Goal: Task Accomplishment & Management: Manage account settings

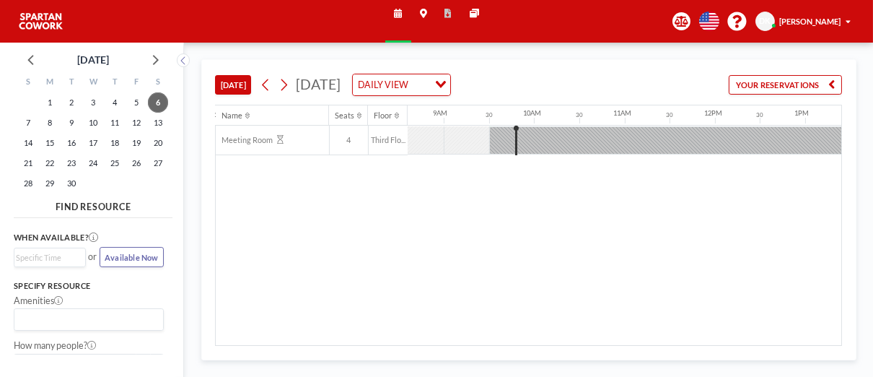
scroll to position [0, 780]
click at [49, 124] on span "8" at bounding box center [50, 123] width 20 height 20
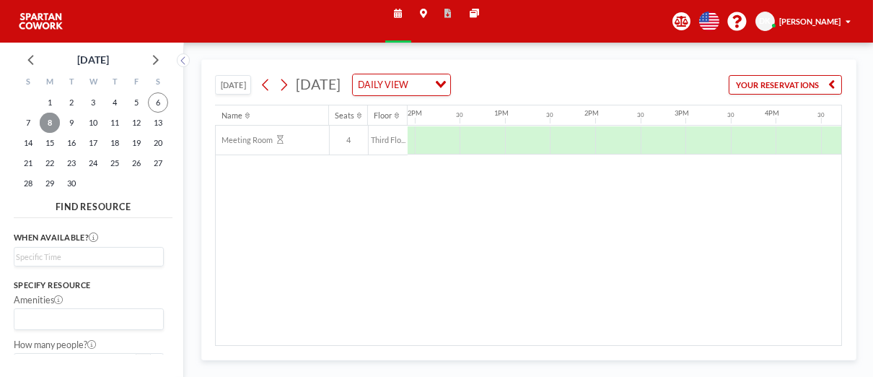
scroll to position [0, 1104]
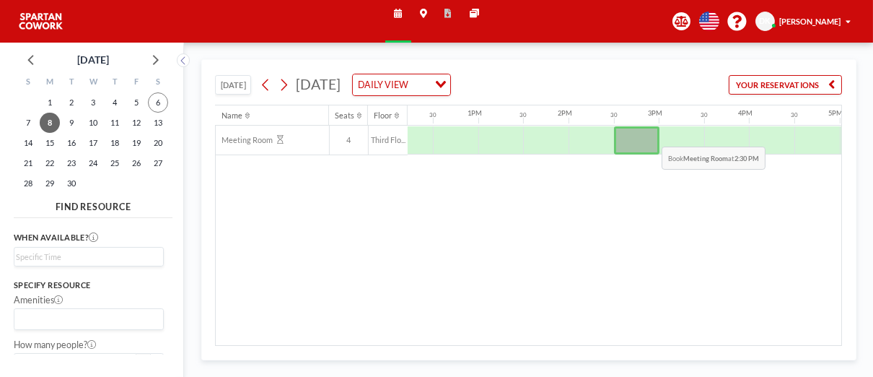
click at [651, 134] on div at bounding box center [636, 140] width 45 height 28
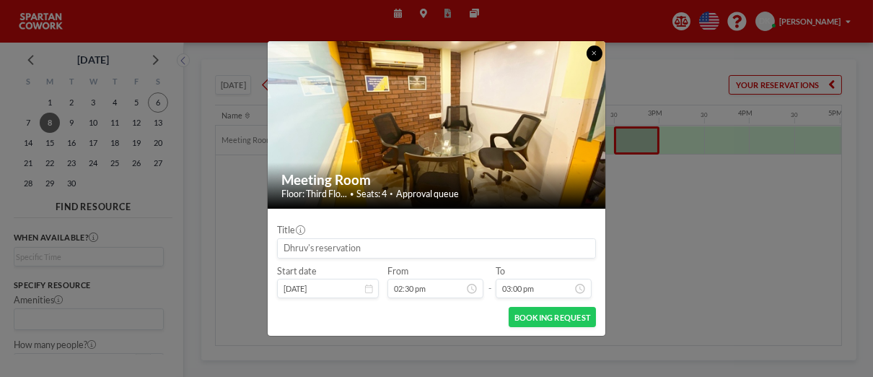
click at [593, 53] on icon at bounding box center [594, 53] width 5 height 6
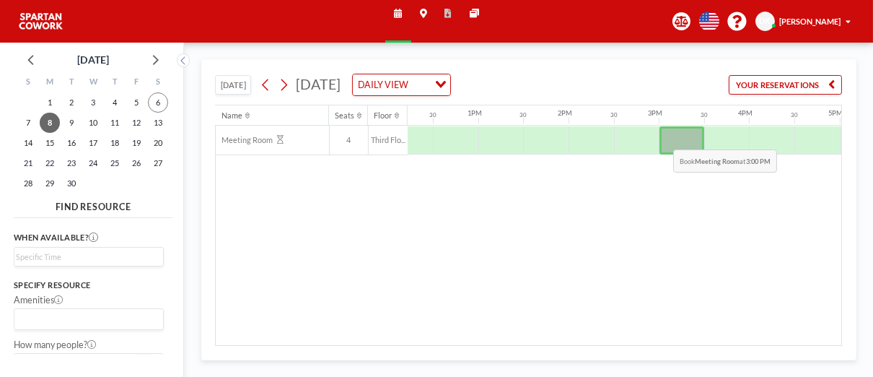
click at [663, 137] on div at bounding box center [682, 140] width 45 height 28
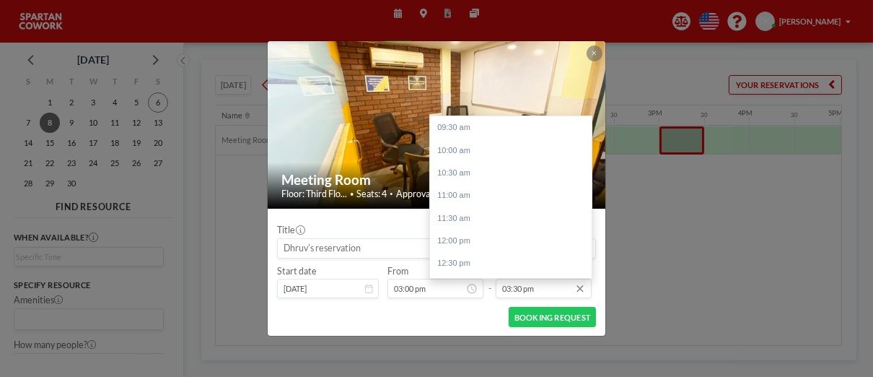
scroll to position [271, 0]
click at [544, 288] on input "03:30 pm" at bounding box center [544, 288] width 96 height 19
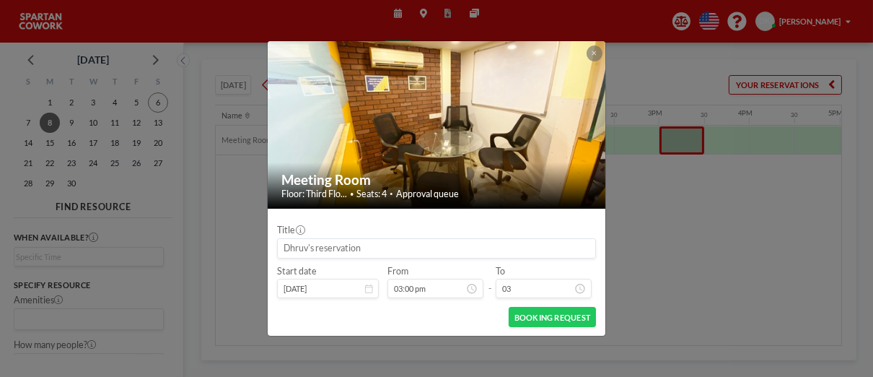
type input "0"
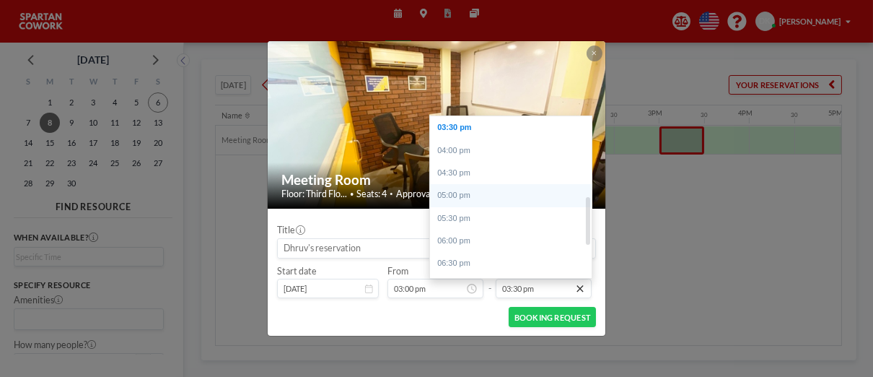
click at [492, 191] on div "05:00 pm" at bounding box center [514, 195] width 169 height 22
type input "05:00 pm"
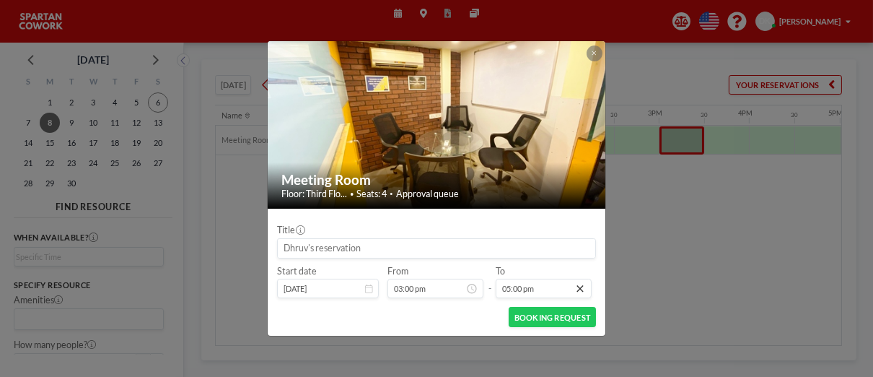
scroll to position [249, 0]
click at [533, 315] on button "BOOKING REQUEST" at bounding box center [552, 317] width 87 height 20
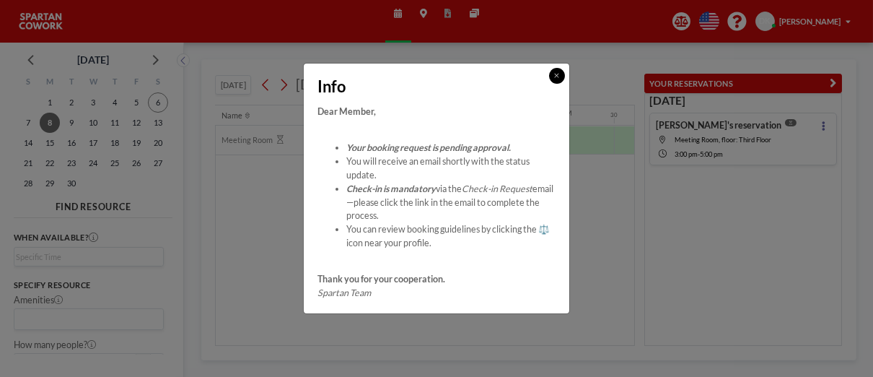
click at [557, 79] on button at bounding box center [557, 76] width 16 height 16
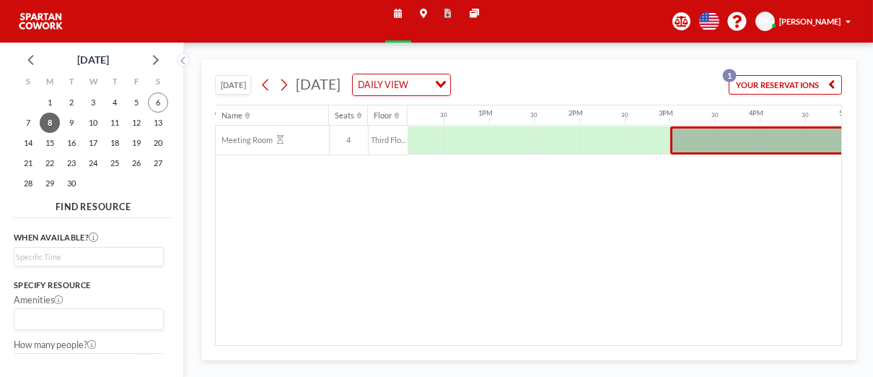
scroll to position [0, 1009]
click at [809, 19] on span "[PERSON_NAME]" at bounding box center [810, 21] width 61 height 9
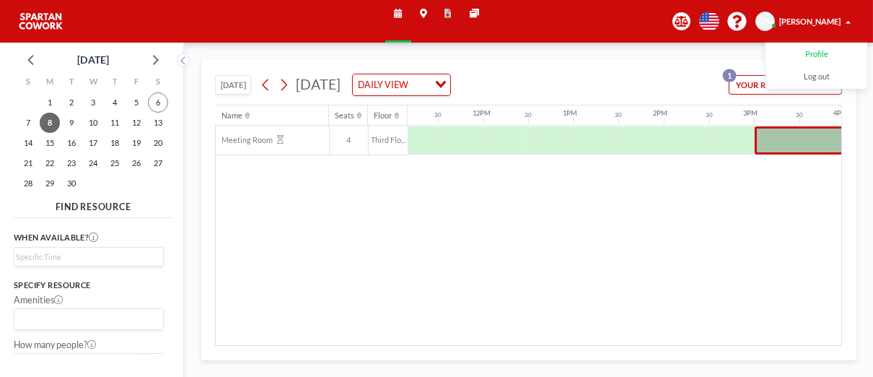
click at [811, 47] on link "Profile" at bounding box center [817, 54] width 100 height 22
